Goal: Transaction & Acquisition: Purchase product/service

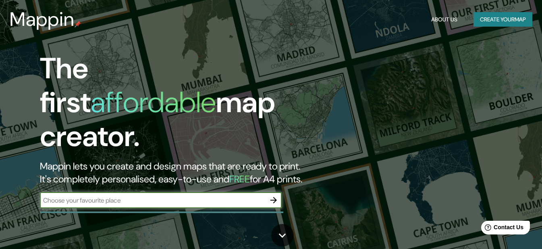
click at [100, 195] on input "text" at bounding box center [153, 199] width 226 height 9
type input "coquimbo"
click at [274, 195] on icon "button" at bounding box center [274, 200] width 10 height 10
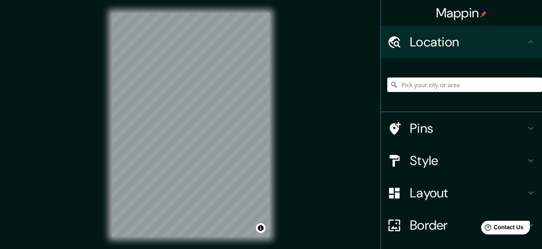
click at [450, 82] on input "Pick your city or area" at bounding box center [464, 84] width 155 height 15
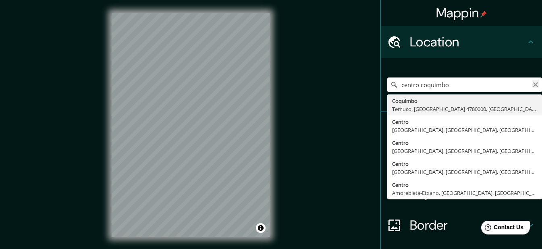
type input "centro coquimbo"
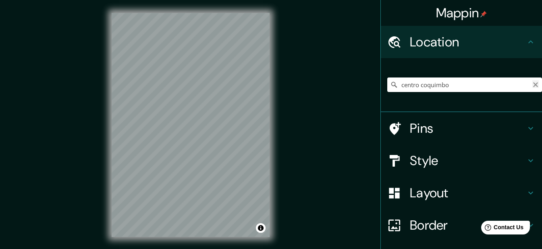
click at [532, 83] on icon "Clear" at bounding box center [535, 84] width 6 height 6
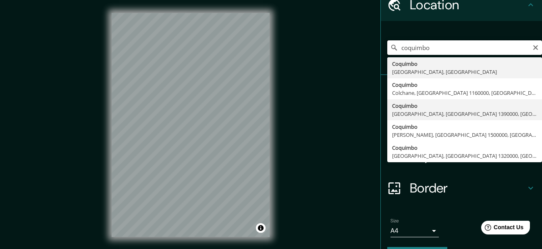
scroll to position [54, 0]
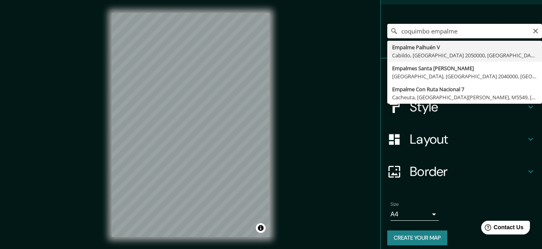
click at [445, 31] on input "coquimbo empalme" at bounding box center [464, 31] width 155 height 15
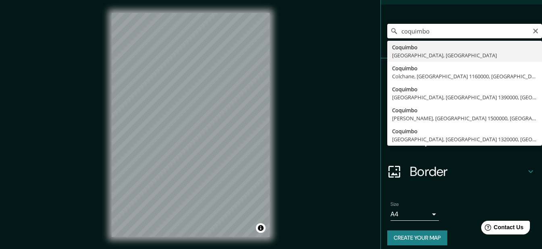
type input "[GEOGRAPHIC_DATA], [GEOGRAPHIC_DATA], [GEOGRAPHIC_DATA]"
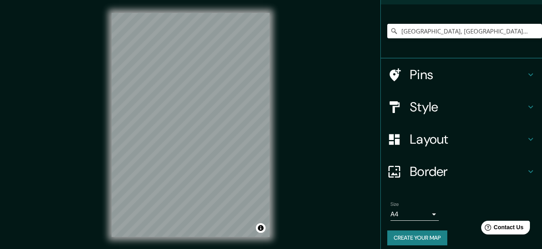
click at [439, 104] on h4 "Style" at bounding box center [468, 107] width 116 height 16
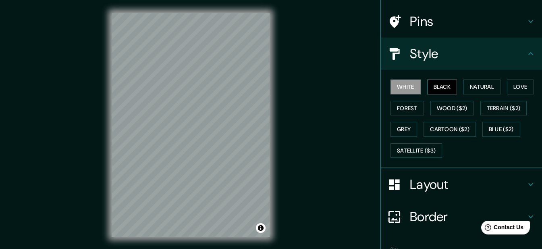
click at [445, 87] on button "Black" at bounding box center [442, 86] width 30 height 15
click at [469, 89] on button "Natural" at bounding box center [482, 86] width 37 height 15
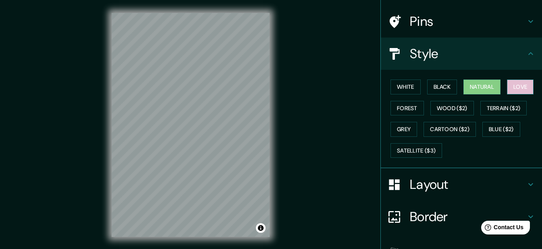
click at [524, 87] on button "Love" at bounding box center [520, 86] width 27 height 15
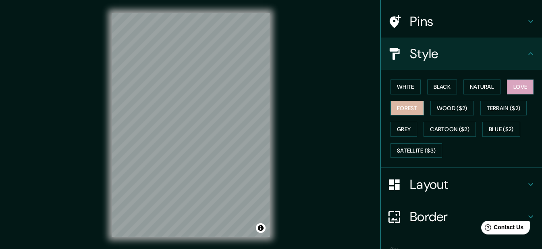
click at [410, 108] on button "Forest" at bounding box center [407, 108] width 33 height 15
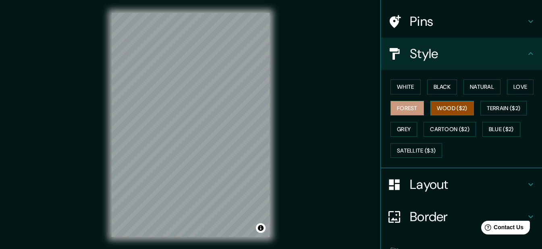
click at [447, 109] on button "Wood ($2)" at bounding box center [452, 108] width 44 height 15
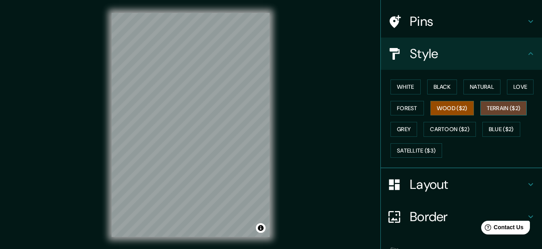
click at [504, 108] on button "Terrain ($2)" at bounding box center [503, 108] width 47 height 15
click at [408, 128] on button "Grey" at bounding box center [404, 129] width 27 height 15
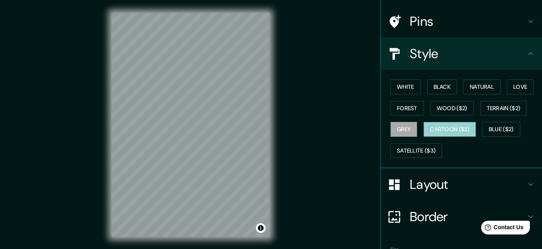
click at [438, 127] on button "Cartoon ($2)" at bounding box center [450, 129] width 52 height 15
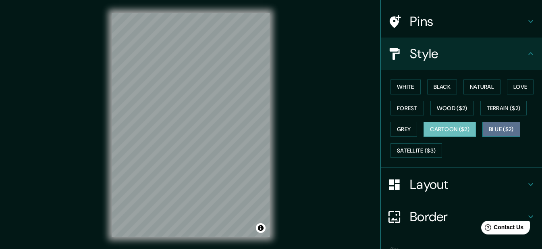
click at [498, 129] on button "Blue ($2)" at bounding box center [501, 129] width 38 height 15
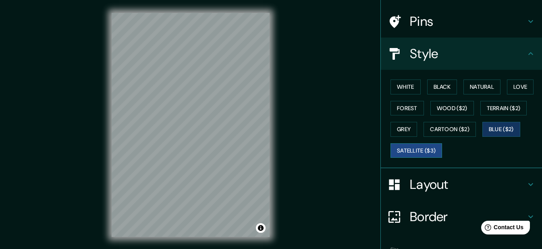
click at [417, 149] on button "Satellite ($3)" at bounding box center [417, 150] width 52 height 15
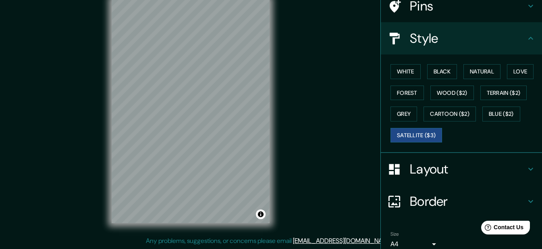
scroll to position [0, 0]
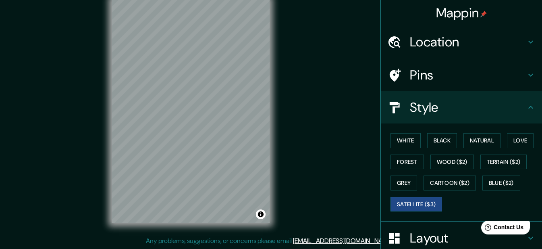
click at [432, 72] on h4 "Pins" at bounding box center [468, 75] width 116 height 16
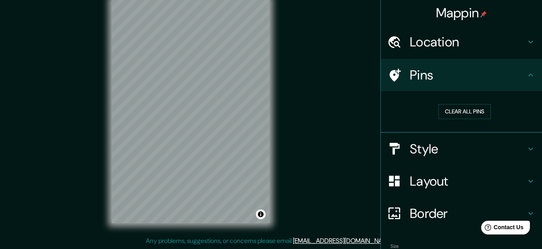
click at [395, 75] on div at bounding box center [398, 75] width 23 height 14
click at [472, 148] on h4 "Style" at bounding box center [468, 149] width 116 height 16
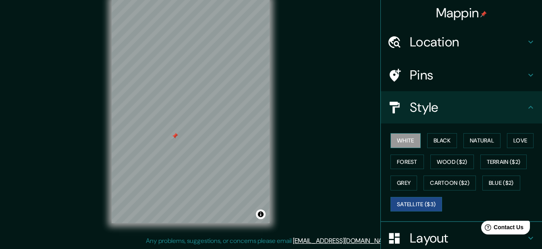
click at [401, 140] on button "White" at bounding box center [406, 140] width 30 height 15
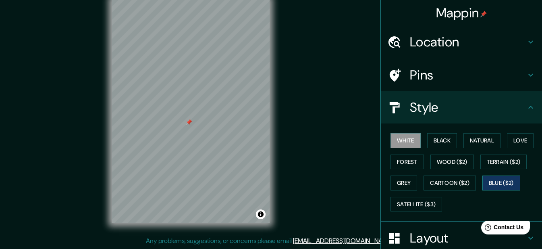
click at [499, 181] on button "Blue ($2)" at bounding box center [501, 182] width 38 height 15
click at [478, 144] on button "Natural" at bounding box center [482, 140] width 37 height 15
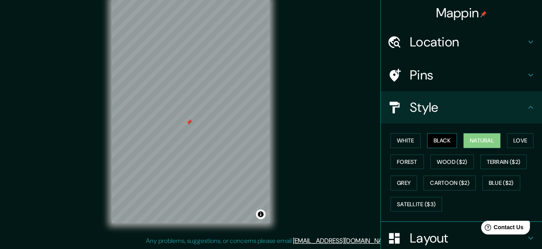
click at [443, 141] on button "Black" at bounding box center [442, 140] width 30 height 15
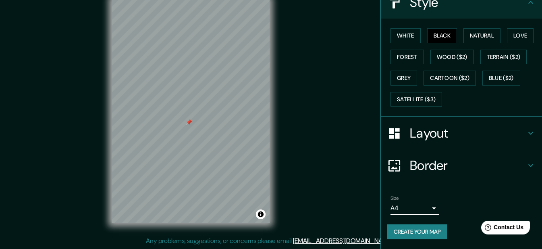
click at [522, 138] on div "Layout" at bounding box center [461, 133] width 161 height 32
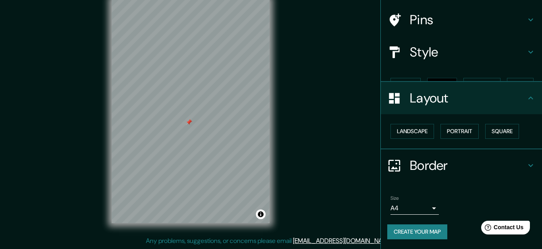
scroll to position [41, 0]
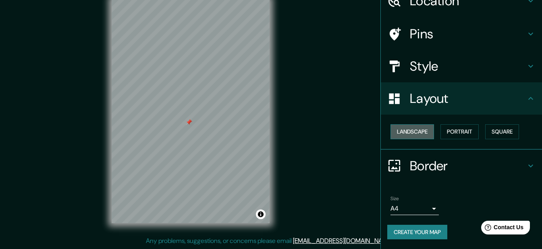
click at [410, 132] on button "Landscape" at bounding box center [413, 131] width 44 height 15
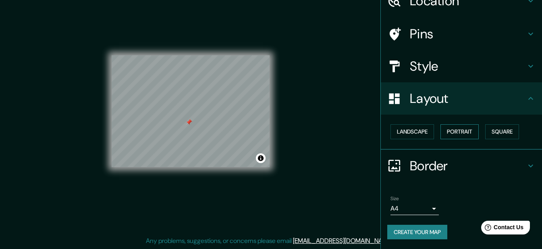
click at [459, 132] on button "Portrait" at bounding box center [460, 131] width 38 height 15
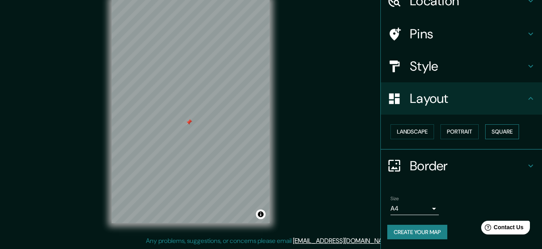
click at [495, 132] on button "Square" at bounding box center [502, 131] width 34 height 15
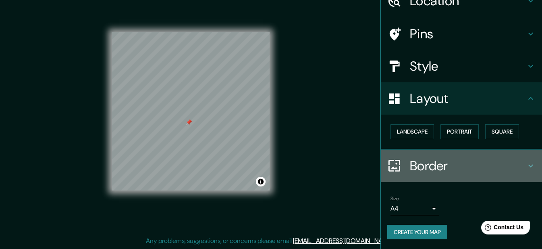
click at [487, 166] on h4 "Border" at bounding box center [468, 166] width 116 height 16
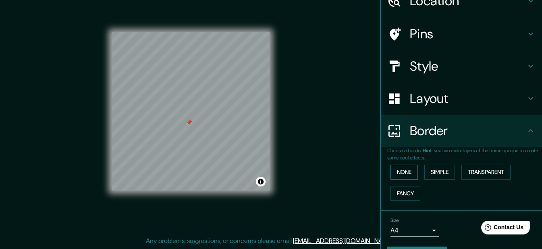
click at [399, 173] on button "None" at bounding box center [404, 171] width 27 height 15
click at [432, 173] on button "Simple" at bounding box center [439, 171] width 31 height 15
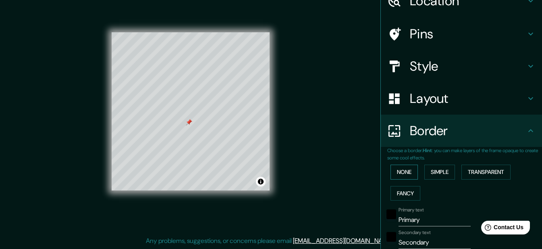
click at [398, 171] on button "None" at bounding box center [404, 171] width 27 height 15
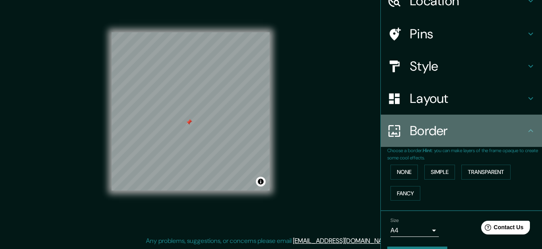
click at [502, 139] on div "Border" at bounding box center [461, 130] width 161 height 32
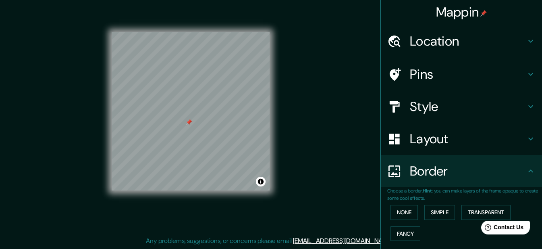
scroll to position [0, 0]
click at [459, 79] on h4 "Pins" at bounding box center [468, 75] width 116 height 16
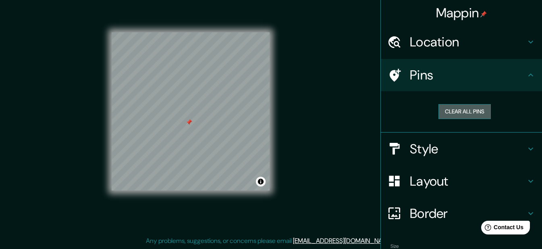
click at [465, 112] on button "Clear all pins" at bounding box center [465, 111] width 52 height 15
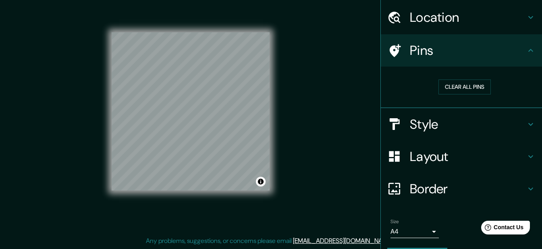
scroll to position [48, 0]
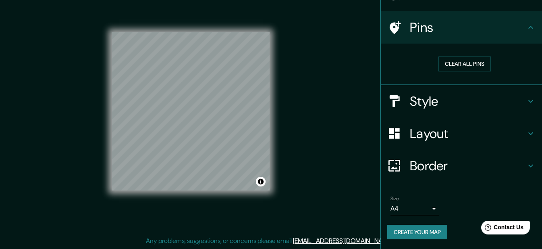
click at [409, 233] on button "Create your map" at bounding box center [417, 232] width 60 height 15
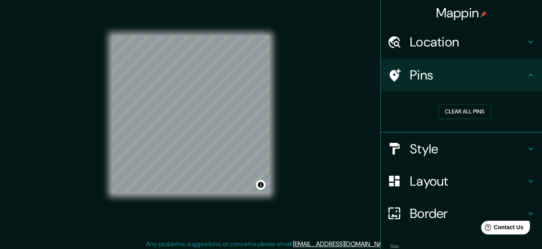
scroll to position [14, 0]
